Goal: Check status

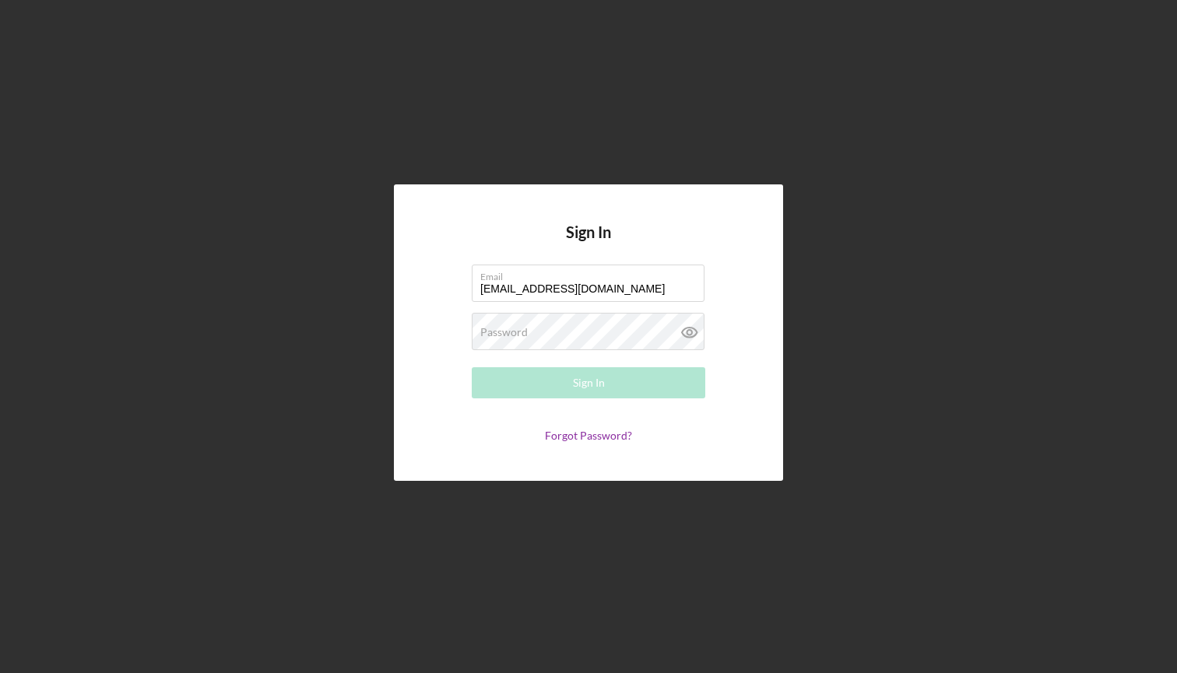
type input "[EMAIL_ADDRESS][DOMAIN_NAME]"
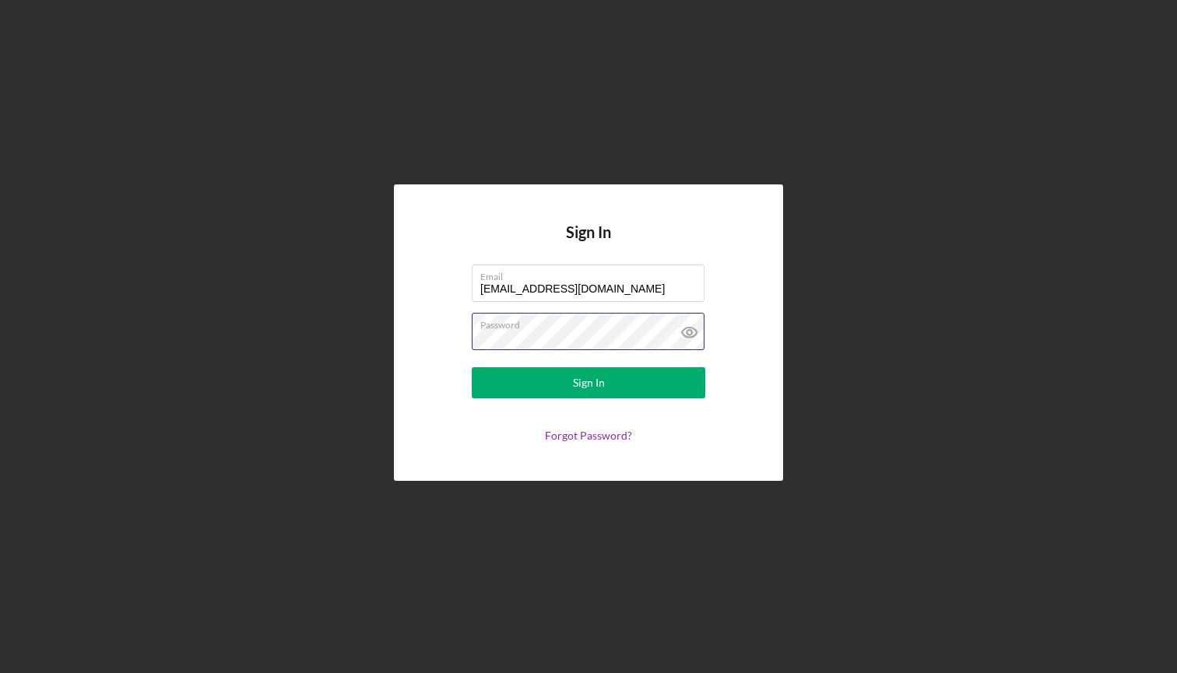
click at [588, 382] on button "Sign In" at bounding box center [588, 382] width 233 height 31
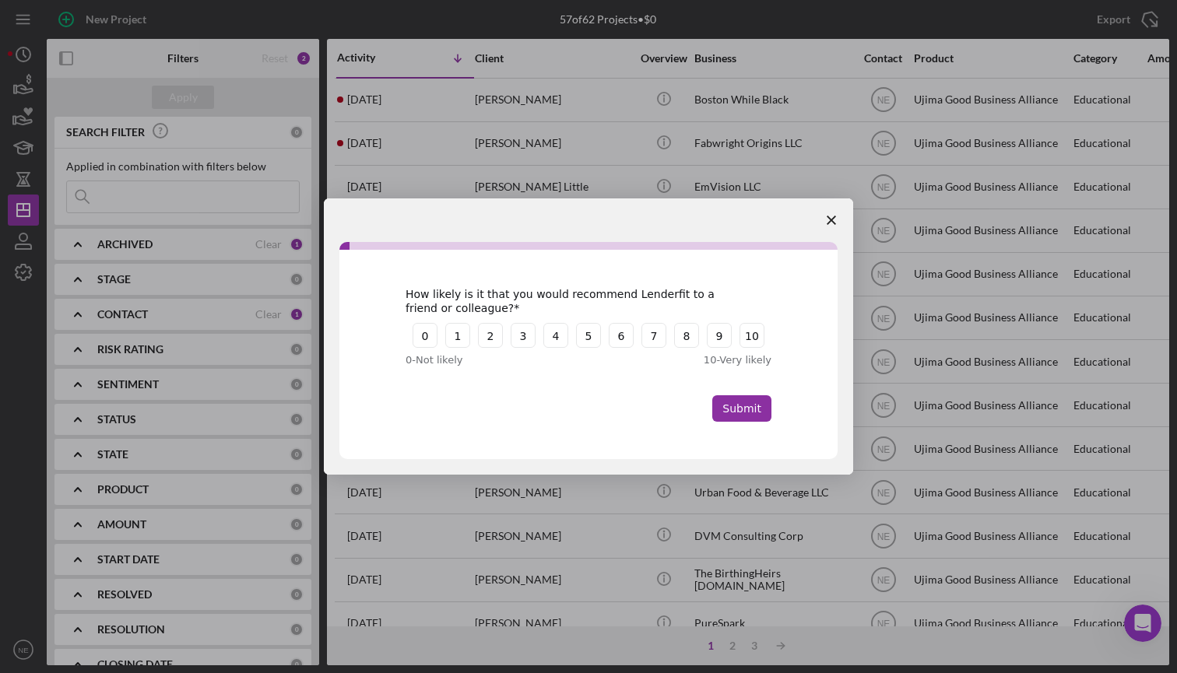
click at [831, 221] on polygon "Close survey" at bounding box center [831, 220] width 9 height 9
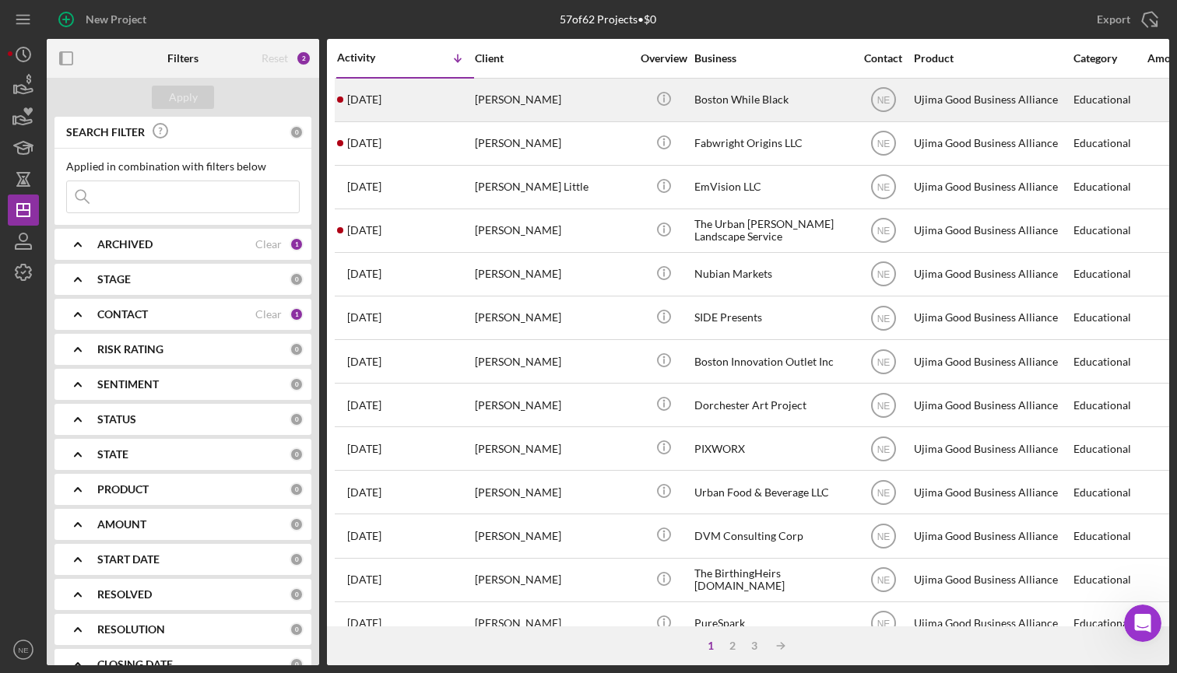
click at [403, 105] on div "[DATE] [PERSON_NAME]" at bounding box center [405, 99] width 136 height 41
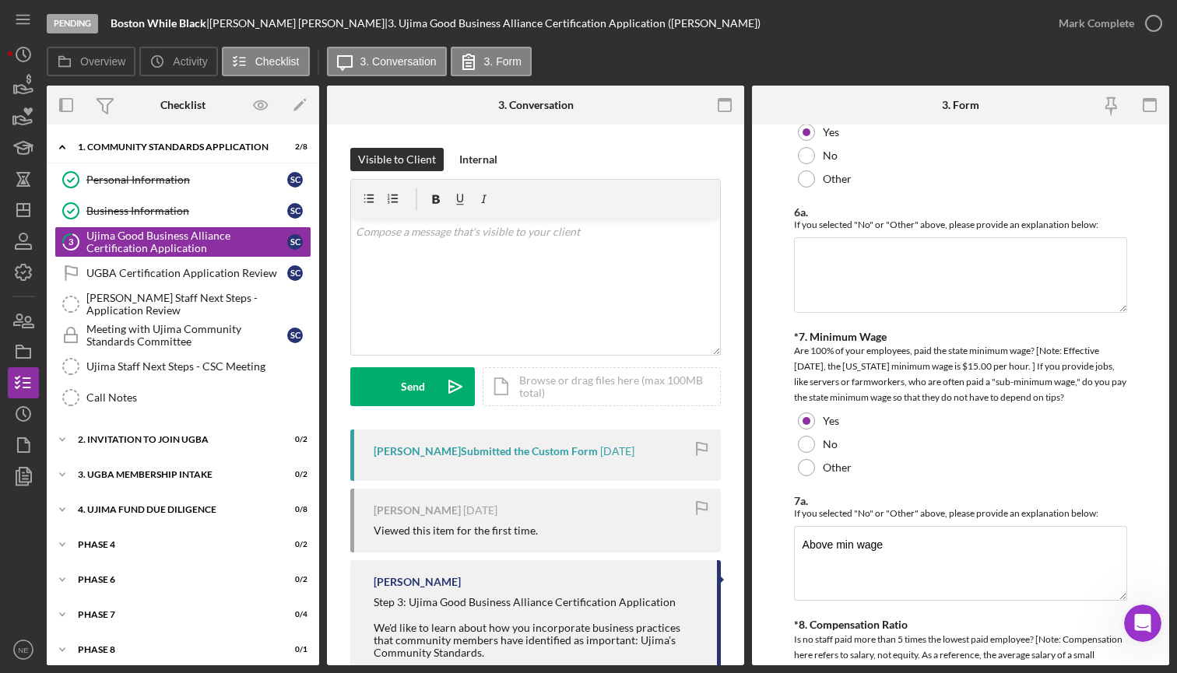
scroll to position [1178, 0]
